Goal: Complete application form

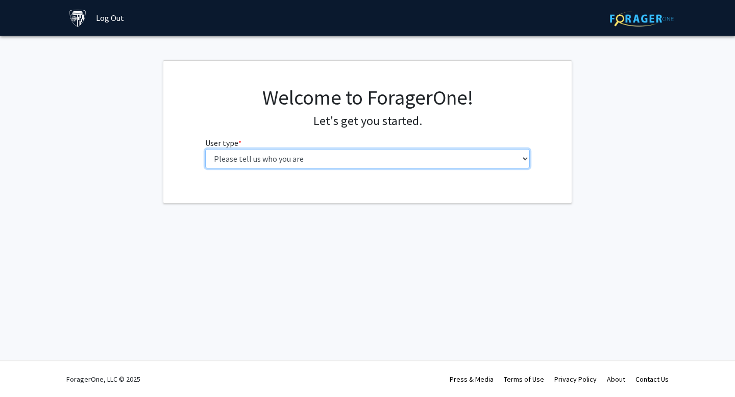
click at [232, 162] on select "Please tell us who you are Undergraduate Student Master's Student Doctoral Cand…" at bounding box center [367, 158] width 325 height 19
select select "1: undergrad"
click at [205, 149] on select "Please tell us who you are Undergraduate Student Master's Student Doctoral Cand…" at bounding box center [367, 158] width 325 height 19
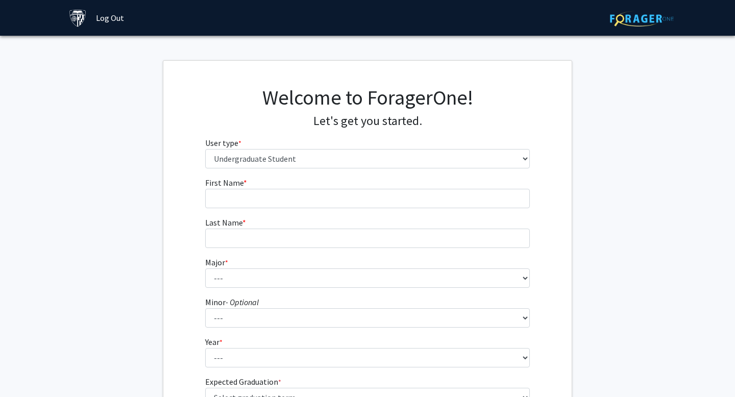
click at [275, 187] on fg-input "First Name * required" at bounding box center [367, 193] width 325 height 32
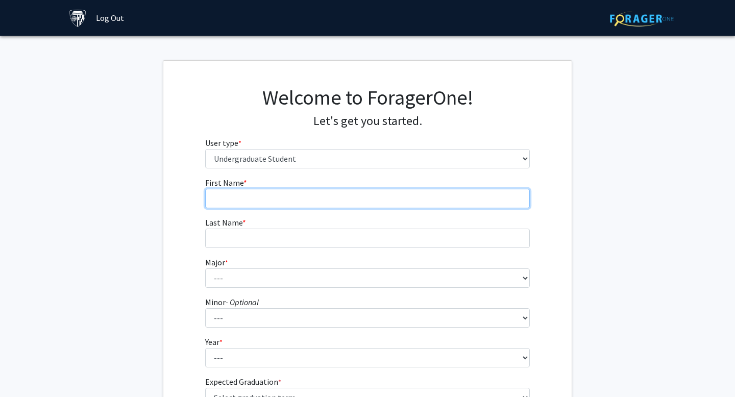
click at [275, 194] on input "First Name * required" at bounding box center [367, 198] width 325 height 19
type input "[PERSON_NAME]"
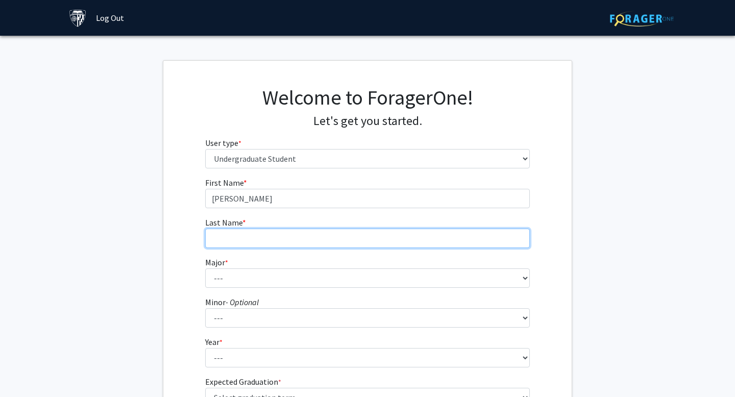
click at [276, 234] on input "Last Name * required" at bounding box center [367, 238] width 325 height 19
type input "[PERSON_NAME]"
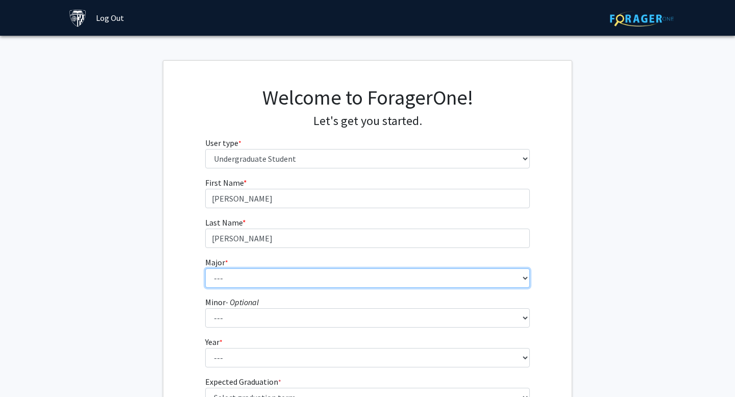
click at [267, 274] on select "--- Africana Studies Anthropology Applied Mathematics & Statistics Archaeology …" at bounding box center [367, 277] width 325 height 19
select select "45: 58"
click at [205, 268] on select "--- Africana Studies Anthropology Applied Mathematics & Statistics Archaeology …" at bounding box center [367, 277] width 325 height 19
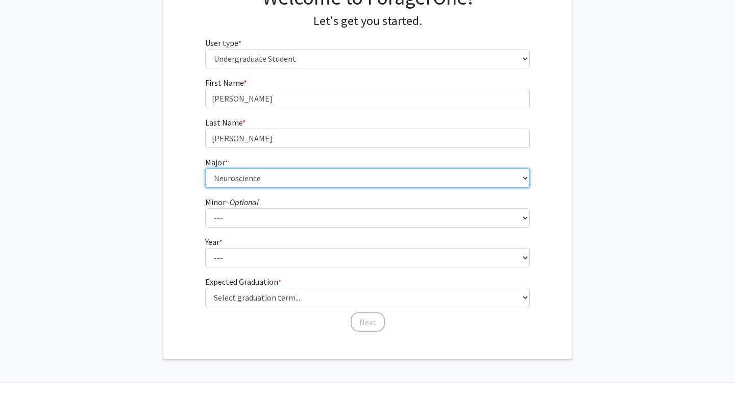
scroll to position [122, 0]
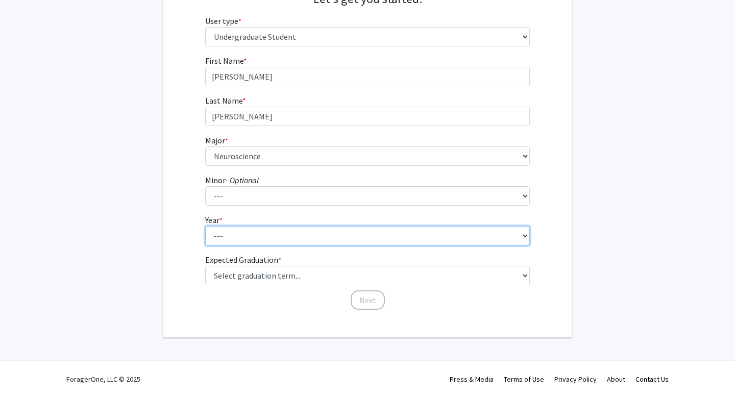
click at [290, 240] on select "--- First-year Sophomore Junior Senior Postbaccalaureate Certificate" at bounding box center [367, 235] width 325 height 19
select select "1: first-year"
click at [205, 226] on select "--- First-year Sophomore Junior Senior Postbaccalaureate Certificate" at bounding box center [367, 235] width 325 height 19
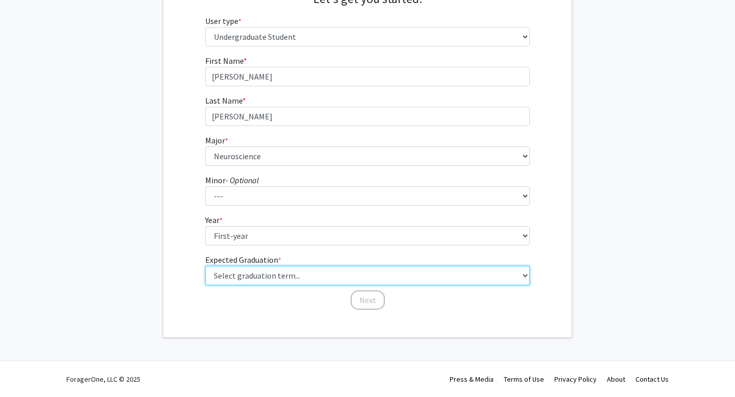
click at [287, 267] on select "Select graduation term... Spring 2025 Summer 2025 Fall 2025 Winter 2025 Spring …" at bounding box center [367, 275] width 325 height 19
select select "17: spring_2029"
click at [205, 266] on select "Select graduation term... Spring 2025 Summer 2025 Fall 2025 Winter 2025 Spring …" at bounding box center [367, 275] width 325 height 19
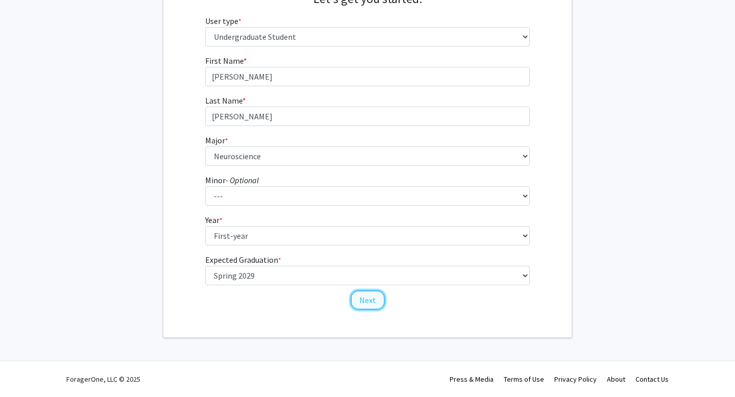
click at [364, 297] on button "Next" at bounding box center [367, 299] width 34 height 19
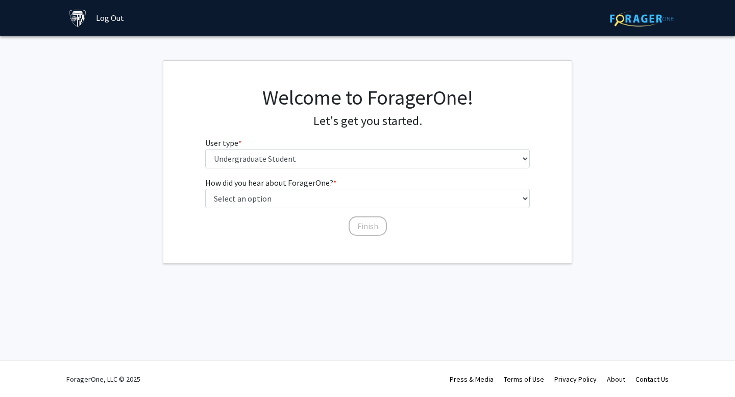
click at [368, 169] on div "Welcome to ForagerOne! Let's get you started. User type * required Please tell …" at bounding box center [367, 130] width 340 height 91
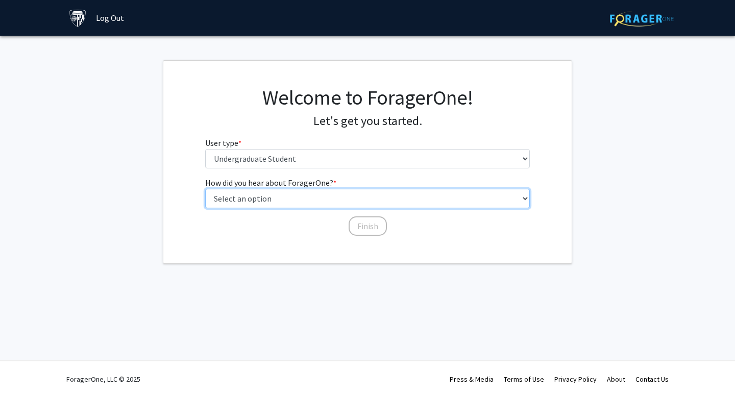
click at [363, 200] on select "Select an option Peer/student recommendation Faculty/staff recommendation Unive…" at bounding box center [367, 198] width 325 height 19
select select "1: peer_recommendation"
click at [205, 189] on select "Select an option Peer/student recommendation Faculty/staff recommendation Unive…" at bounding box center [367, 198] width 325 height 19
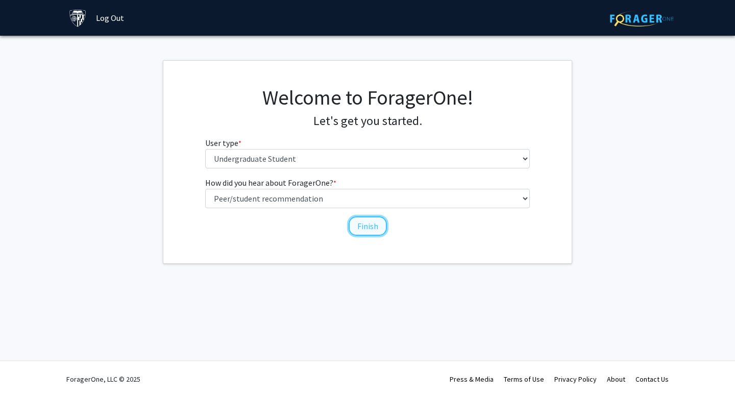
click at [365, 218] on button "Finish" at bounding box center [367, 225] width 38 height 19
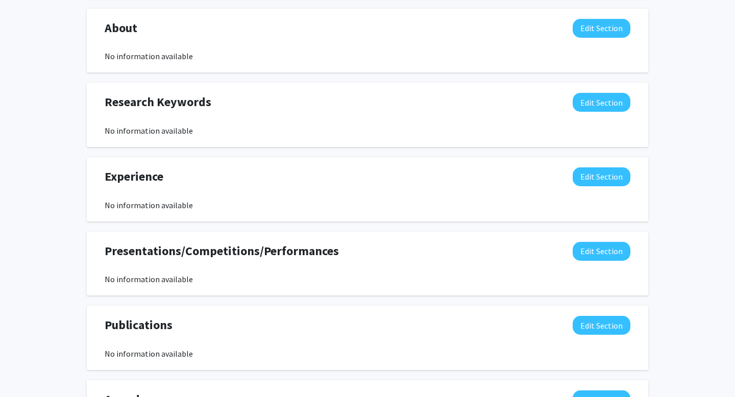
scroll to position [132, 0]
